Goal: Task Accomplishment & Management: Use online tool/utility

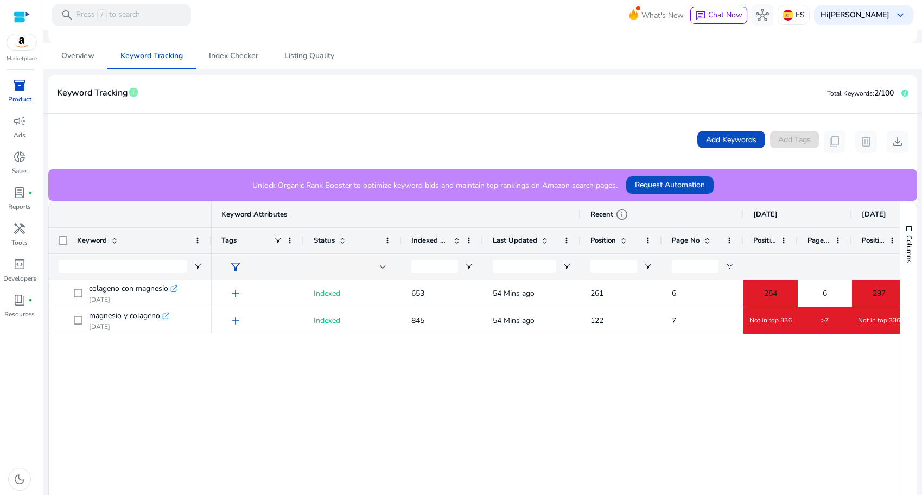
scroll to position [106, 0]
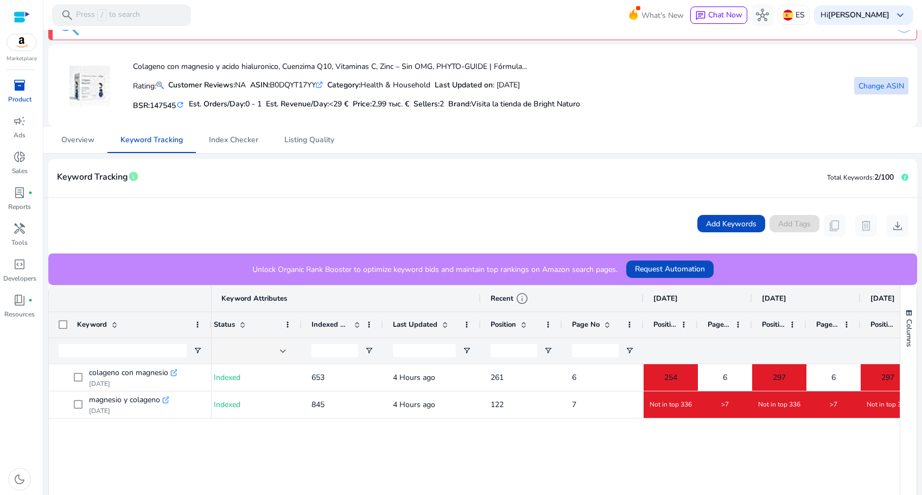
click at [861, 93] on span at bounding box center [881, 86] width 54 height 26
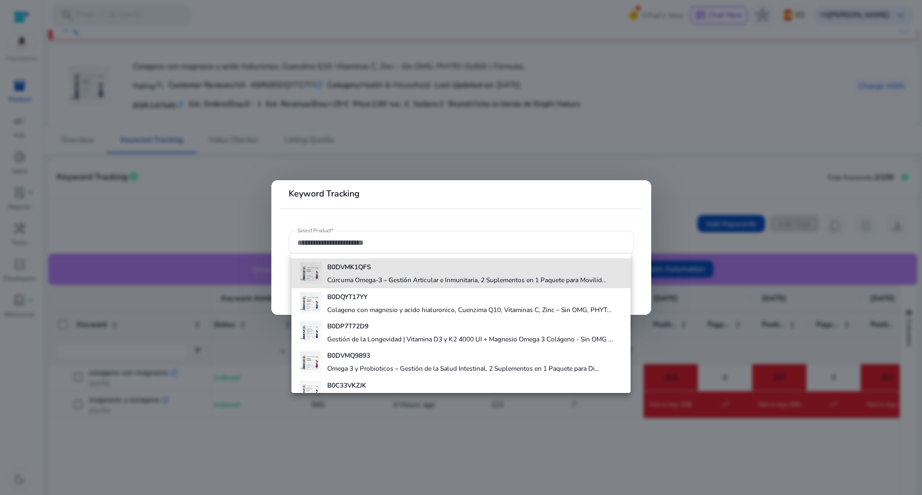
click at [481, 275] on div "B0DVMK1QFS Cúrcuma Omega‑3 – Gestión Articular e Inmunitaria, 2 Suplementos en …" at bounding box center [466, 272] width 279 height 29
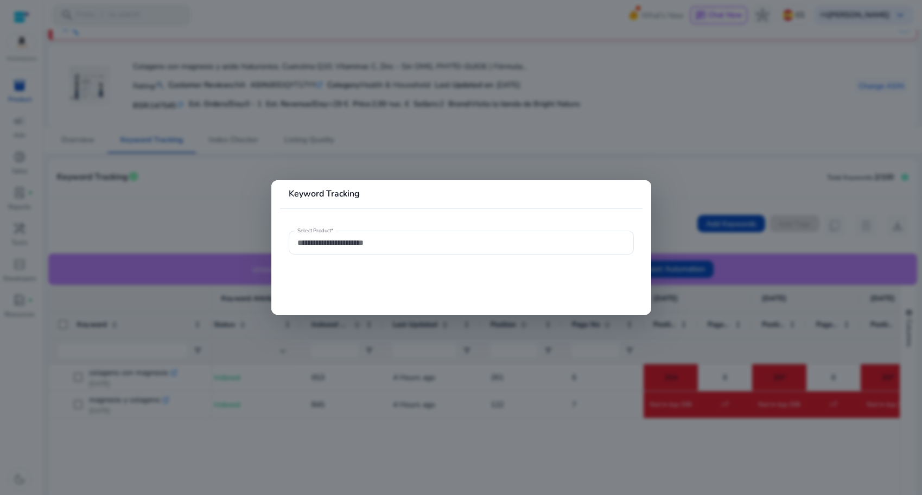
type input "**********"
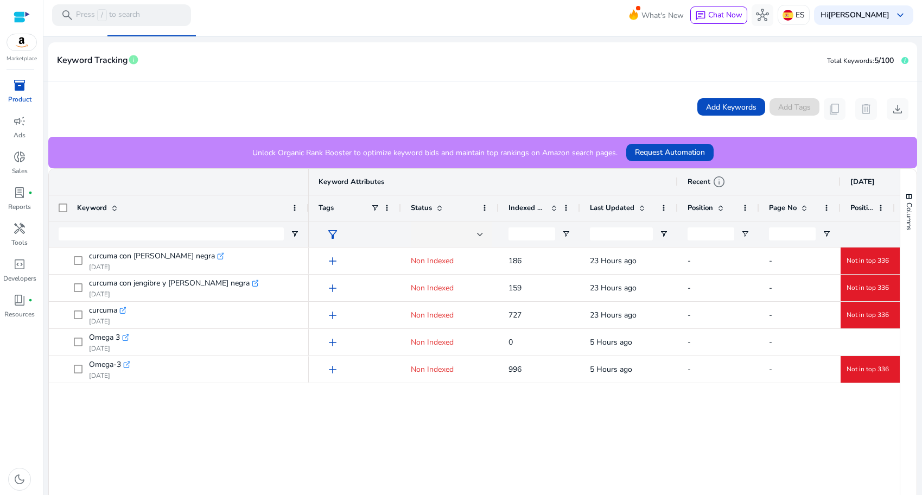
drag, startPoint x: 211, startPoint y: 195, endPoint x: 305, endPoint y: 210, distance: 96.1
click at [308, 207] on div at bounding box center [308, 207] width 4 height 25
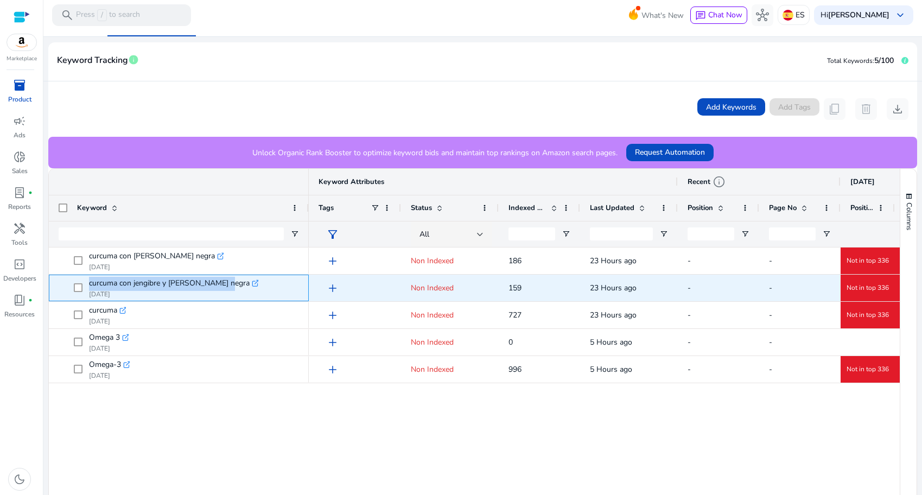
drag, startPoint x: 86, startPoint y: 282, endPoint x: 215, endPoint y: 286, distance: 129.2
click at [220, 286] on span "curcuma con jengibre y [PERSON_NAME] negra .st0{fill:#2c8af8} [DATE]" at bounding box center [186, 288] width 225 height 22
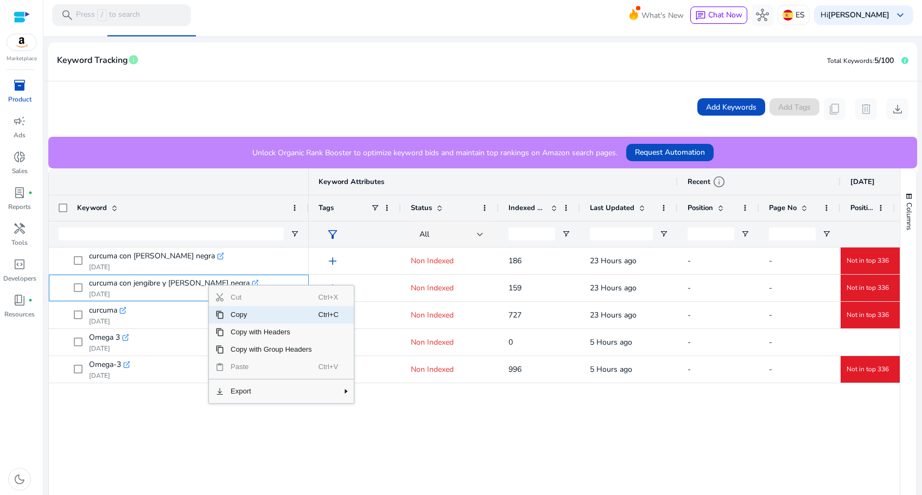
click at [235, 317] on span "Copy" at bounding box center [271, 314] width 94 height 17
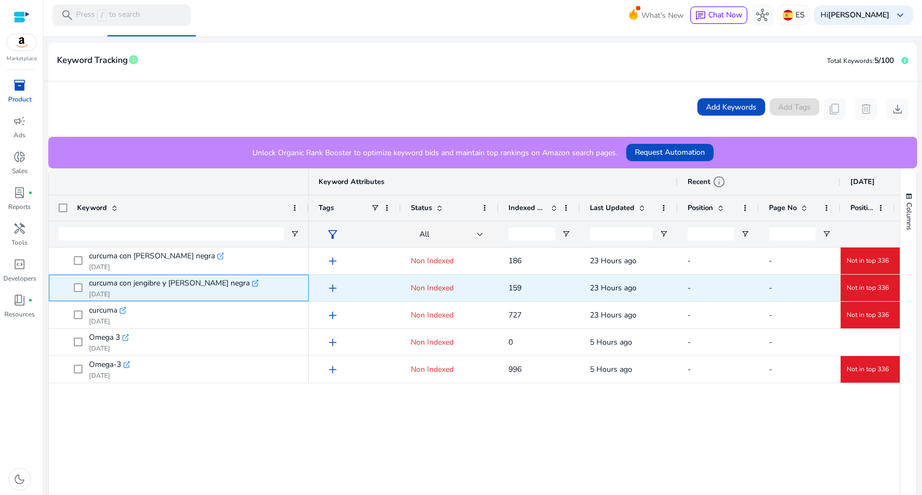
click at [250, 286] on span "curcuma con jengibre y [PERSON_NAME] negra .st0{fill:#2c8af8} [DATE]" at bounding box center [186, 288] width 225 height 22
drag, startPoint x: 87, startPoint y: 282, endPoint x: 219, endPoint y: 285, distance: 132.4
click at [219, 285] on span "curcuma con jengibre y [PERSON_NAME] negra .st0{fill:#2c8af8} [DATE]" at bounding box center [186, 288] width 225 height 22
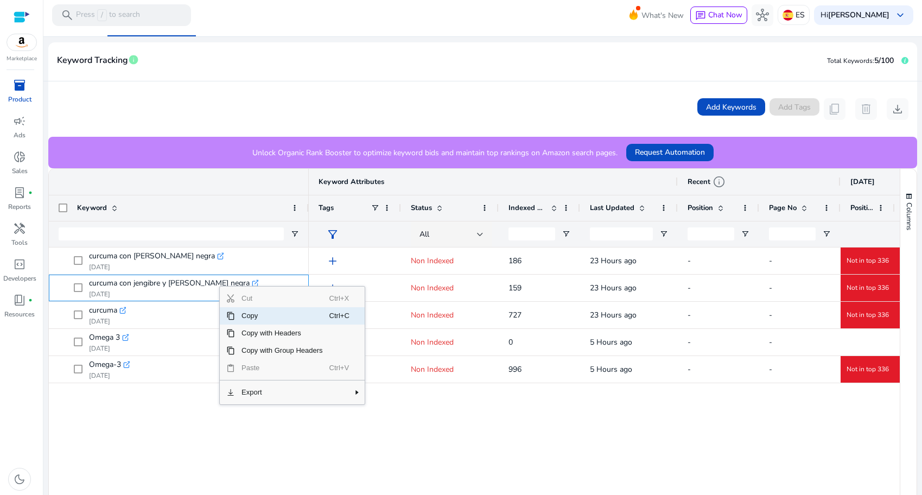
click at [252, 317] on span "Copy" at bounding box center [282, 315] width 94 height 17
